Goal: Task Accomplishment & Management: Complete application form

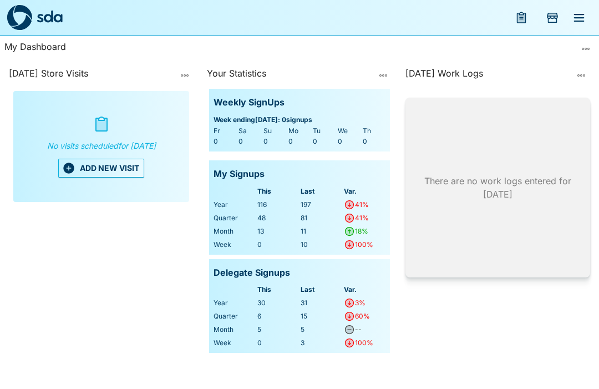
click at [106, 173] on button "ADD NEW VISIT" at bounding box center [101, 168] width 86 height 19
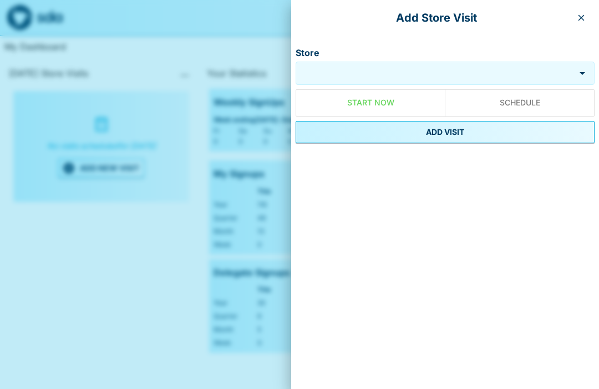
click at [350, 73] on input "Store" at bounding box center [435, 73] width 274 height 13
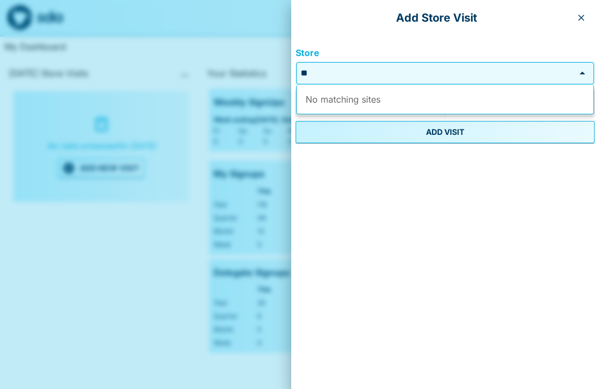
type input "*"
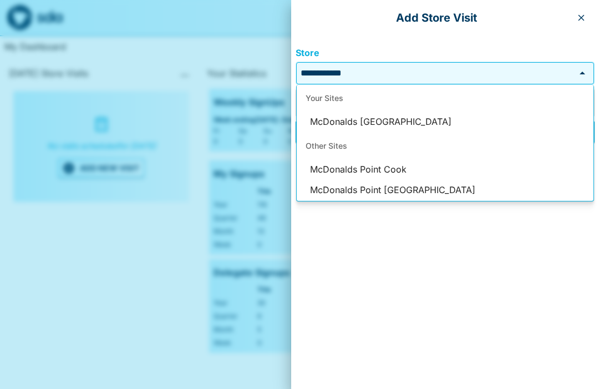
click at [382, 116] on li "McDonalds [GEOGRAPHIC_DATA]" at bounding box center [445, 121] width 297 height 21
type input "**********"
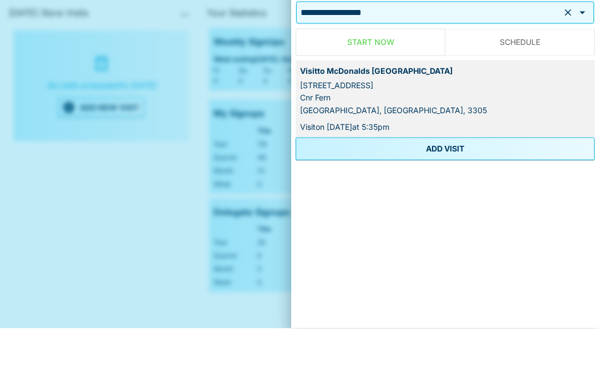
click at [448, 198] on button "ADD VISIT" at bounding box center [445, 209] width 299 height 22
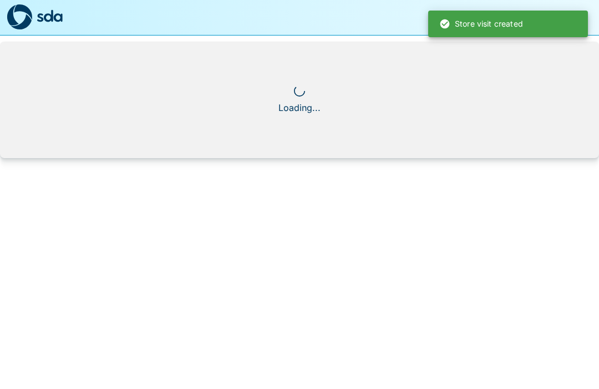
scroll to position [1, 0]
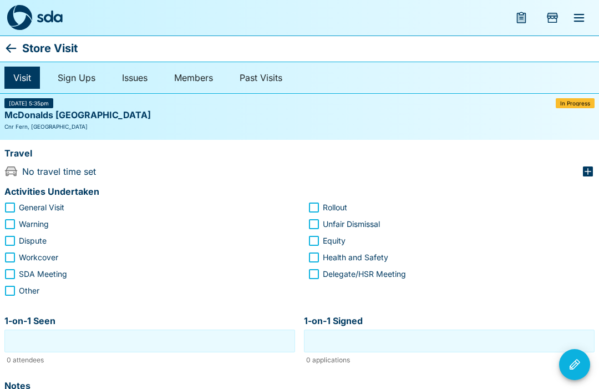
click at [588, 171] on icon "button" at bounding box center [587, 171] width 13 height 13
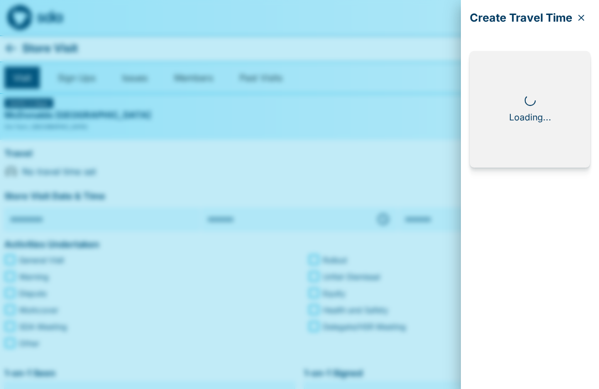
type input "**********"
type input "********"
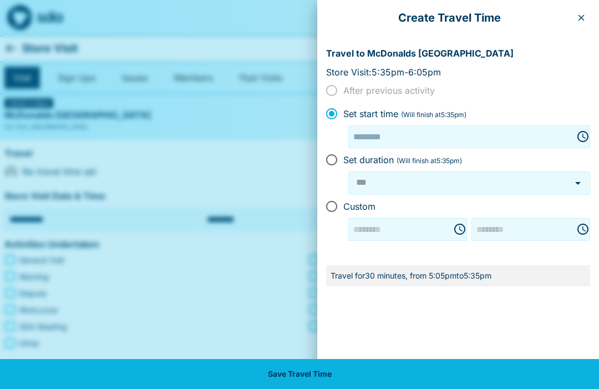
type input "********"
click at [583, 16] on icon "button" at bounding box center [581, 18] width 6 height 6
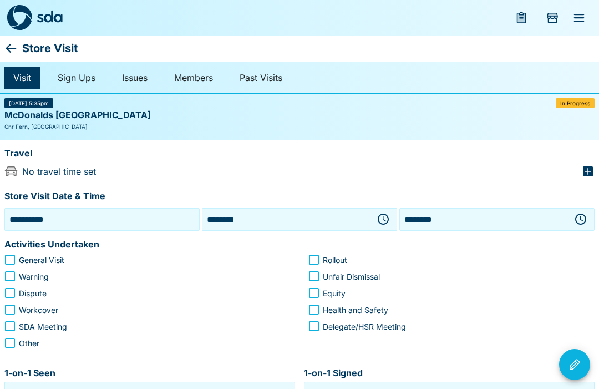
click at [389, 215] on icon "button" at bounding box center [382, 218] width 13 height 13
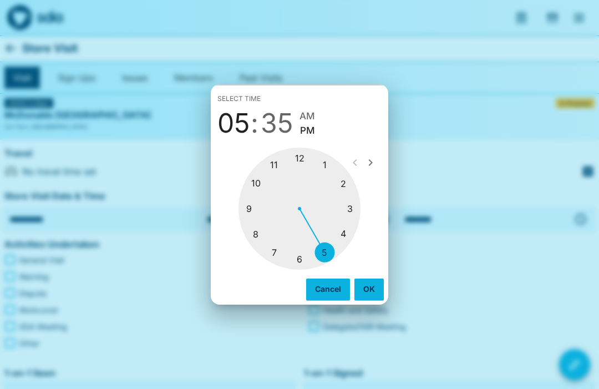
click at [347, 185] on div at bounding box center [299, 208] width 122 height 122
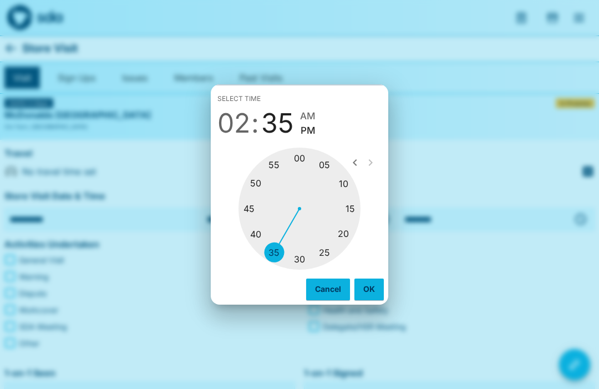
click at [307, 259] on div at bounding box center [299, 208] width 122 height 122
type input "********"
click at [309, 131] on span "PM" at bounding box center [309, 130] width 15 height 15
click at [369, 295] on button "OK" at bounding box center [368, 288] width 29 height 21
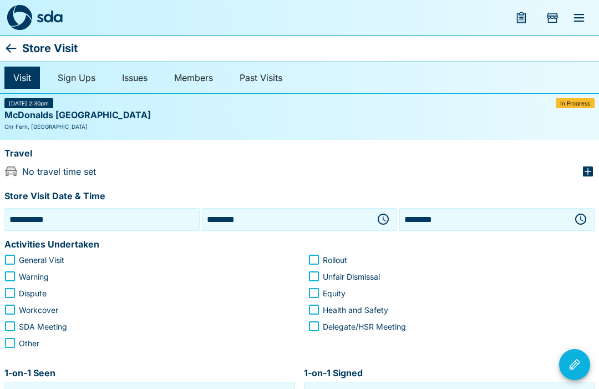
click at [579, 228] on button "button" at bounding box center [580, 219] width 22 height 22
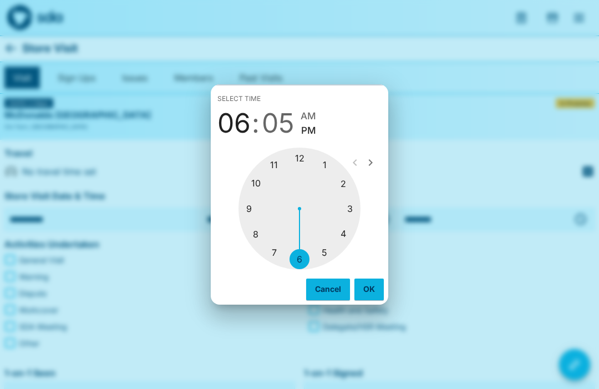
click at [354, 215] on div at bounding box center [299, 208] width 122 height 122
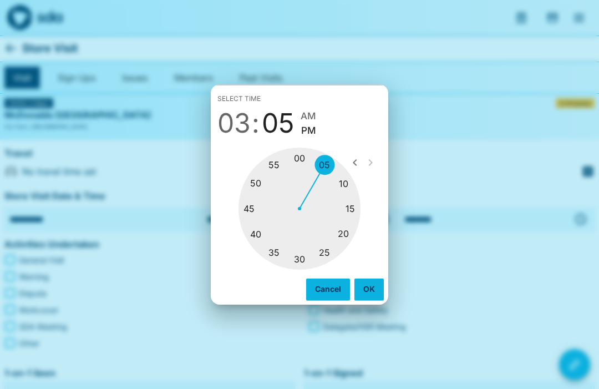
click at [308, 260] on div at bounding box center [299, 208] width 122 height 122
type input "********"
click at [374, 289] on button "OK" at bounding box center [368, 288] width 29 height 21
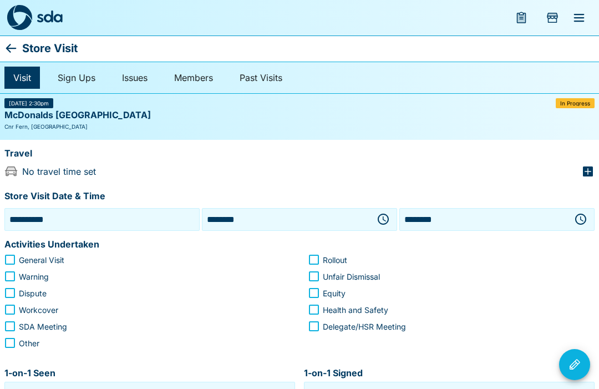
click at [587, 169] on icon "button" at bounding box center [588, 171] width 10 height 10
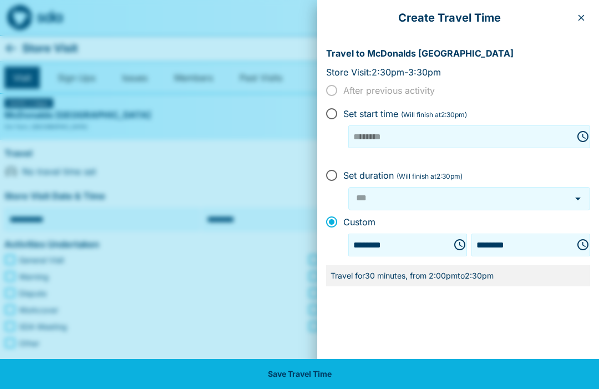
click at [454, 240] on icon "Choose time, selected time is 2:00 PM" at bounding box center [459, 244] width 11 height 11
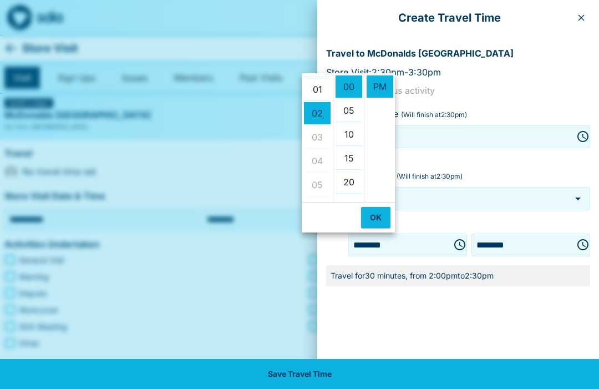
scroll to position [20, 0]
click at [318, 86] on li "01" at bounding box center [317, 90] width 27 height 23
click at [357, 89] on li "30" at bounding box center [348, 86] width 27 height 23
type input "********"
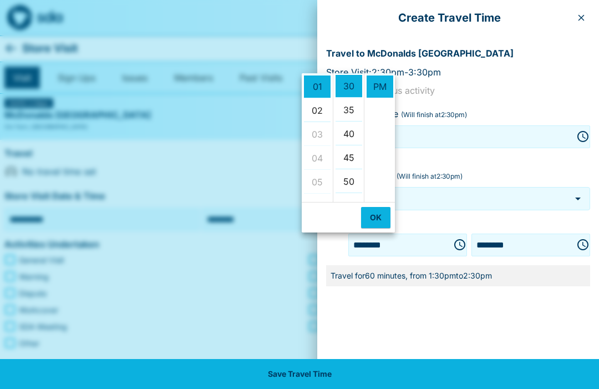
scroll to position [143, 0]
click at [374, 219] on button "OK" at bounding box center [375, 217] width 29 height 21
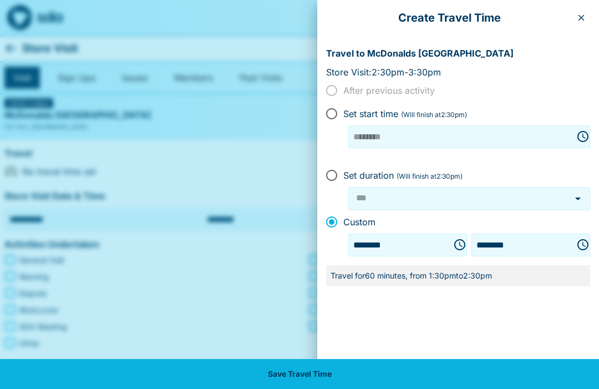
click at [330, 374] on button "Save Travel Time" at bounding box center [299, 374] width 599 height 30
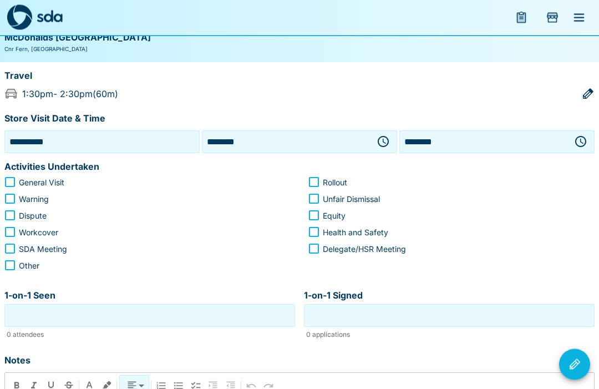
scroll to position [80, 0]
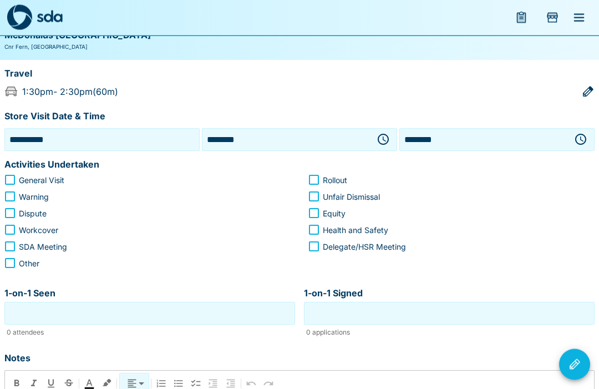
click at [23, 258] on span "Other" at bounding box center [29, 264] width 21 height 12
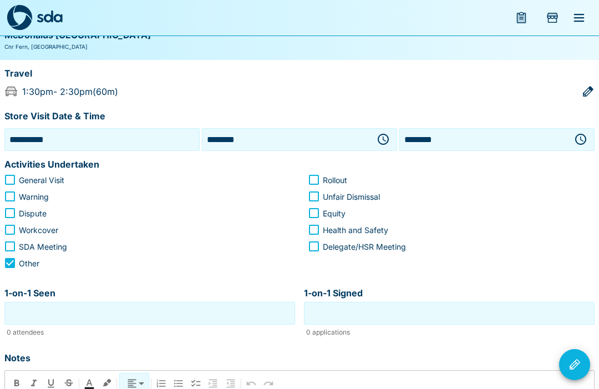
click at [129, 306] on input "1-on-1 Seen" at bounding box center [149, 312] width 285 height 17
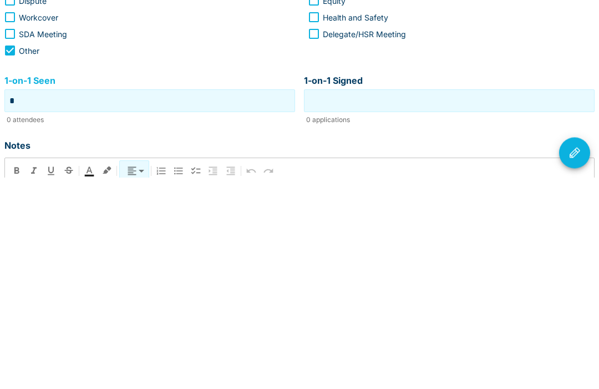
type input "*"
click at [415, 304] on input "1-on-1 Signed" at bounding box center [449, 312] width 285 height 17
type input "*"
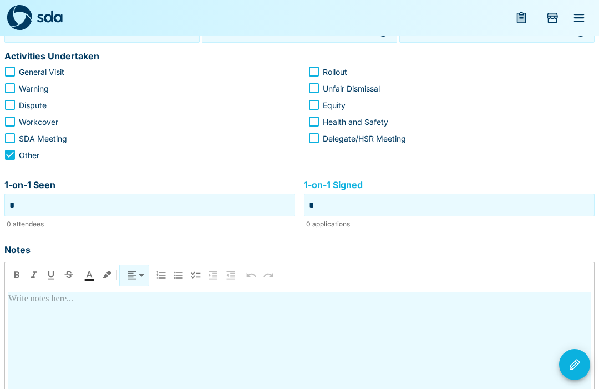
scroll to position [186, 0]
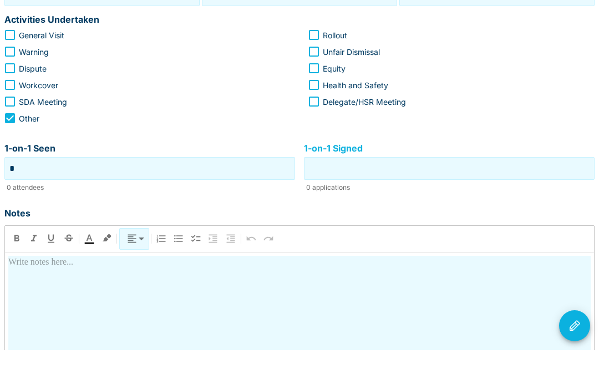
click at [33, 198] on input "*" at bounding box center [149, 206] width 285 height 17
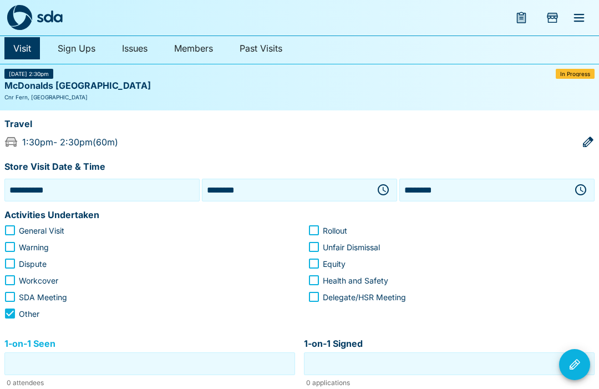
scroll to position [30, 0]
click at [554, 10] on button "Add Store Visit" at bounding box center [552, 17] width 27 height 27
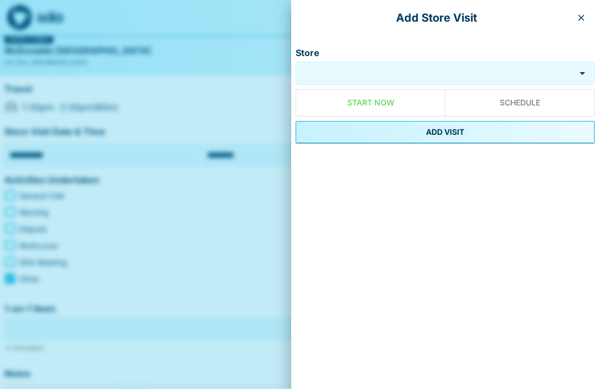
scroll to position [67, 0]
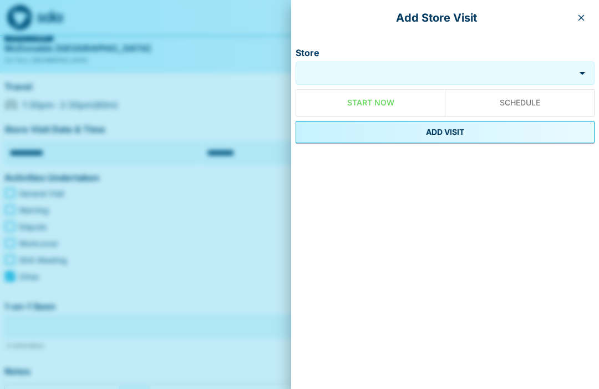
click at [256, 74] on div at bounding box center [299, 194] width 599 height 389
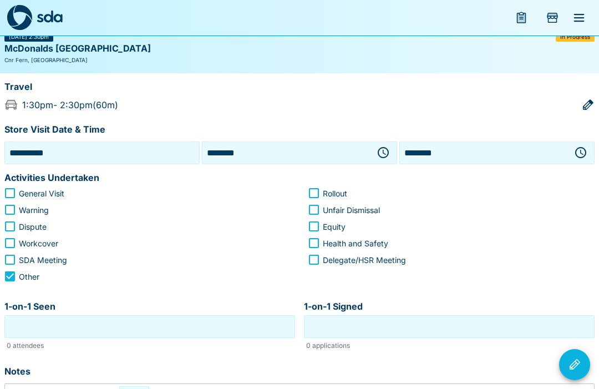
click at [523, 9] on button "menu" at bounding box center [521, 17] width 27 height 27
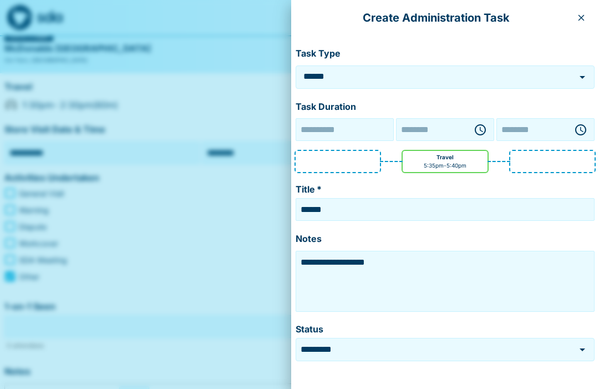
type input "**********"
type input "********"
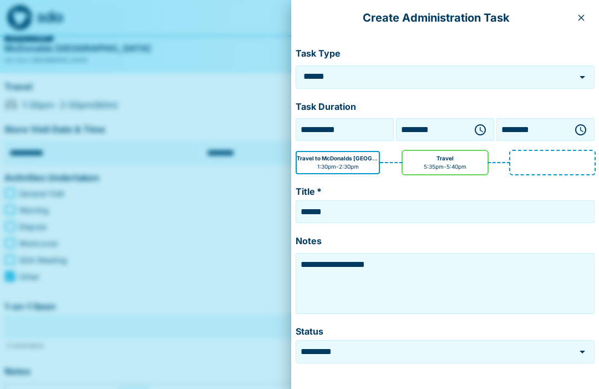
click at [580, 76] on icon "Open" at bounding box center [582, 77] width 6 height 3
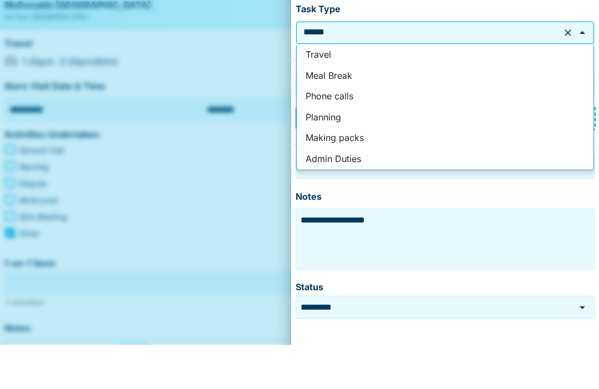
click at [342, 234] on p "Notes" at bounding box center [445, 241] width 299 height 14
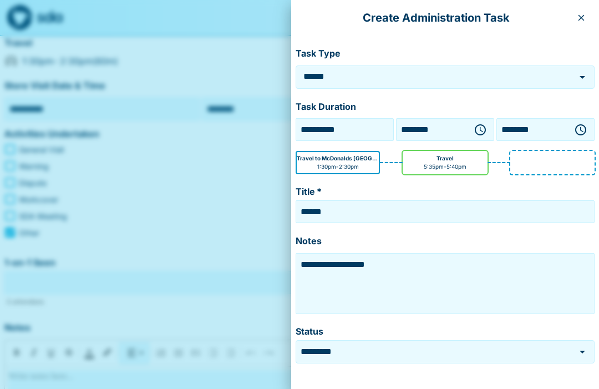
click at [585, 73] on icon "Open" at bounding box center [582, 76] width 13 height 13
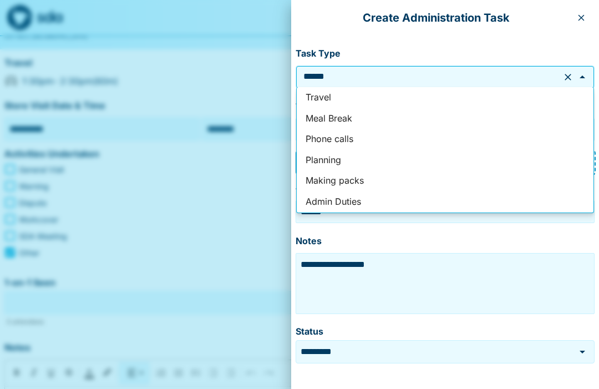
scroll to position [88, 0]
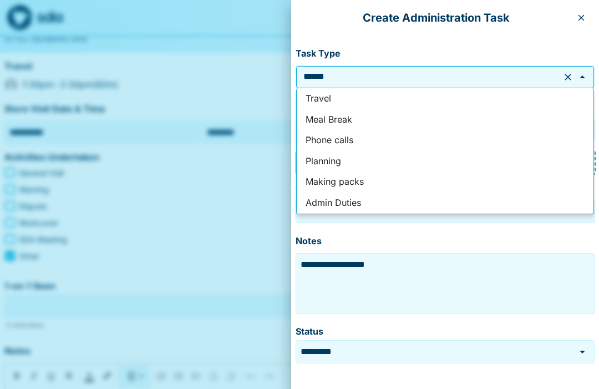
click at [579, 18] on icon "button" at bounding box center [581, 17] width 9 height 9
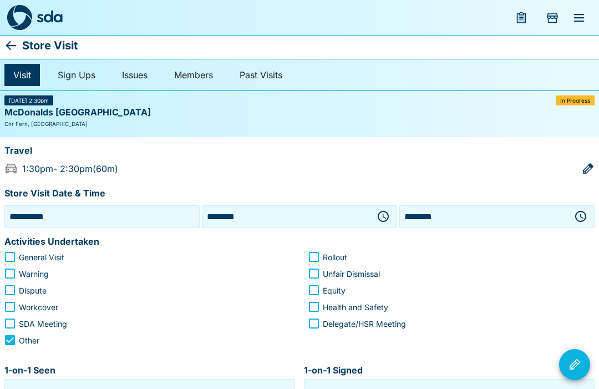
scroll to position [1, 0]
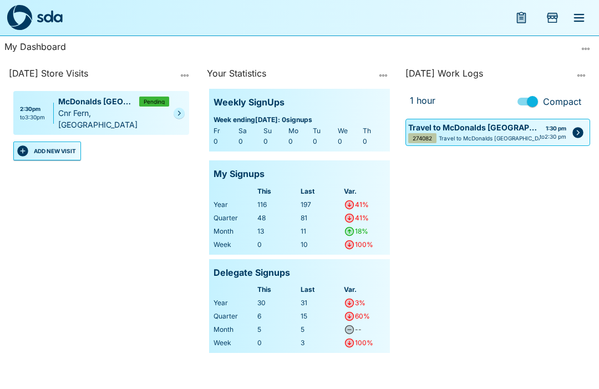
click at [418, 367] on div "[DATE] Work Logs 1 hour Compact Travel to McDonalds Portland 274082 Travel to M…" at bounding box center [498, 223] width 194 height 322
click at [578, 22] on icon "menu" at bounding box center [579, 18] width 11 height 8
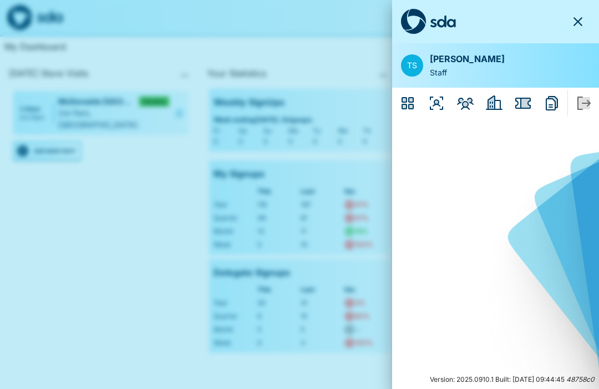
click at [438, 100] on icon "Organisers" at bounding box center [436, 102] width 13 height 13
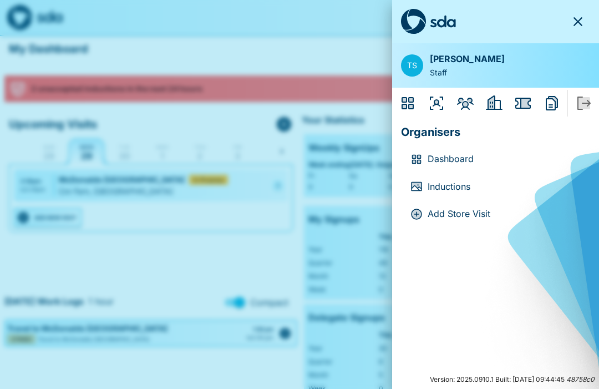
click at [445, 181] on p "Inductions" at bounding box center [504, 187] width 154 height 14
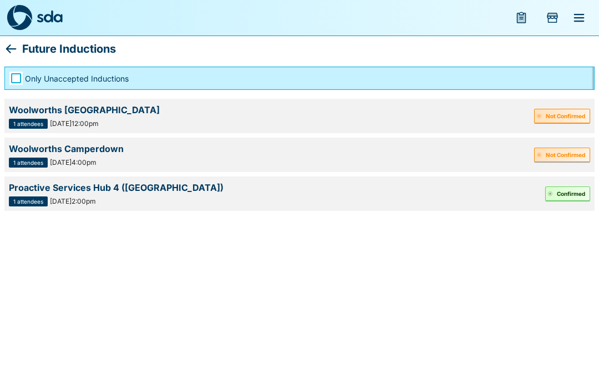
click at [571, 215] on html "Future Inductions Only Unaccepted Inductions Woolworths [GEOGRAPHIC_DATA] 1 att…" at bounding box center [299, 107] width 599 height 215
click at [16, 44] on icon at bounding box center [10, 48] width 13 height 13
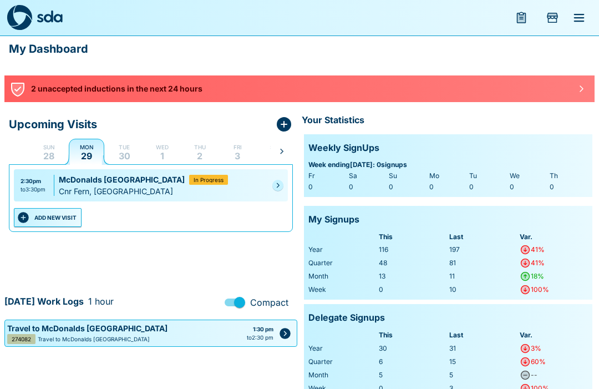
click at [574, 8] on button "menu" at bounding box center [579, 17] width 27 height 27
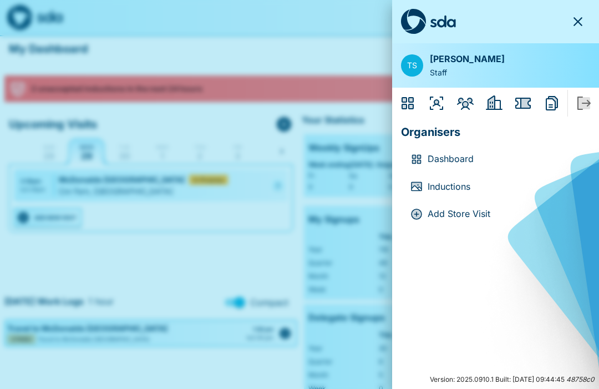
click at [490, 99] on icon "Employers" at bounding box center [491, 102] width 7 height 13
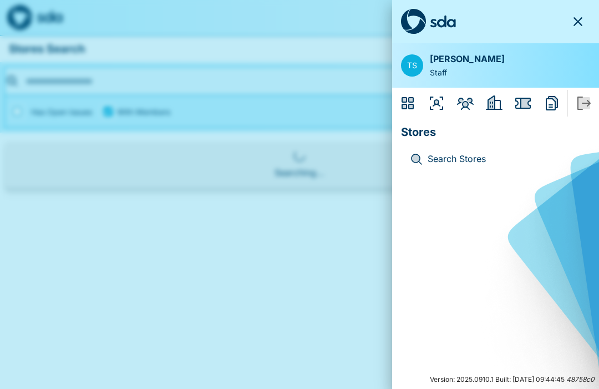
click at [523, 99] on icon "Issues" at bounding box center [525, 103] width 9 height 10
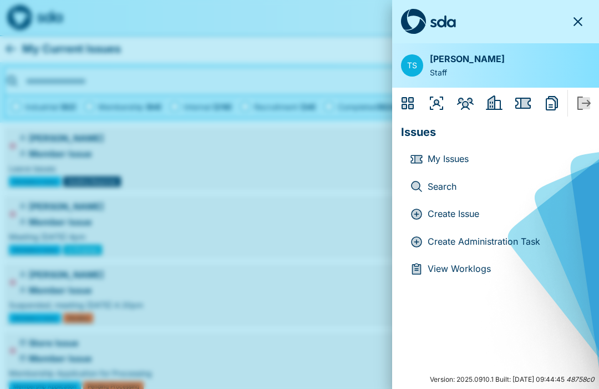
click at [516, 235] on p "Create Administration Task" at bounding box center [504, 242] width 154 height 14
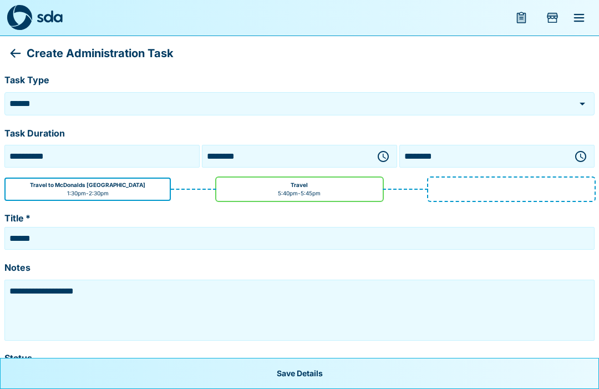
click at [577, 100] on icon "Open" at bounding box center [582, 103] width 13 height 13
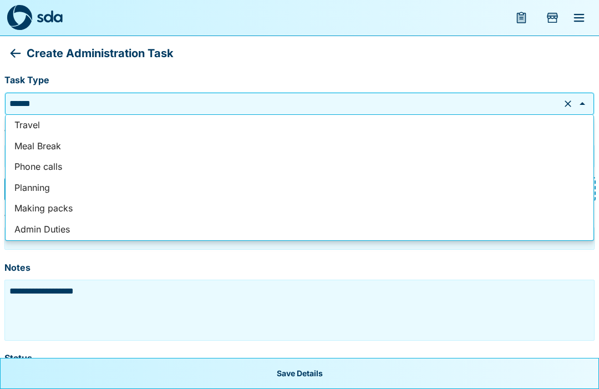
click at [9, 42] on div "Create Administration Task" at bounding box center [299, 53] width 590 height 27
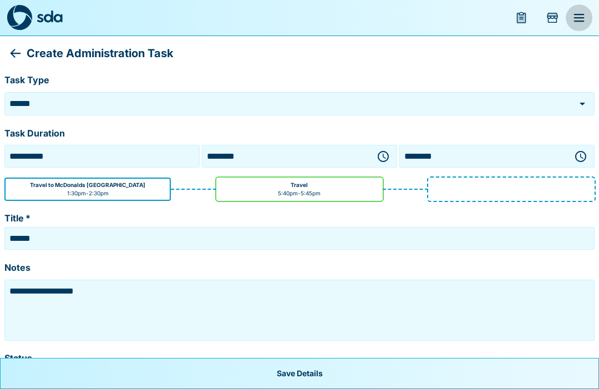
click at [574, 17] on icon "menu" at bounding box center [578, 17] width 13 height 13
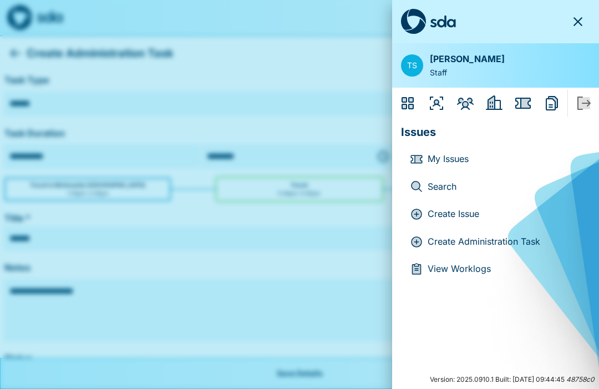
click at [555, 93] on button "Reports" at bounding box center [551, 103] width 27 height 27
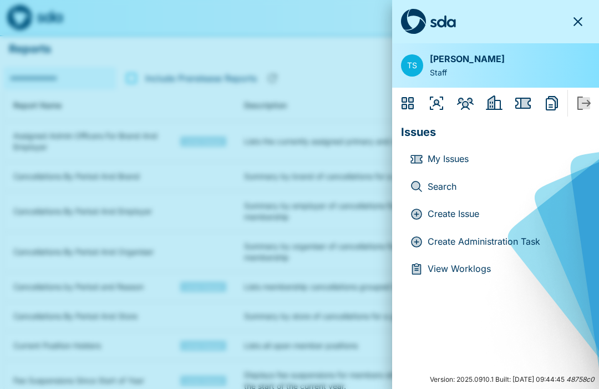
click at [582, 91] on button "Sign Out" at bounding box center [583, 103] width 27 height 27
